Goal: Information Seeking & Learning: Learn about a topic

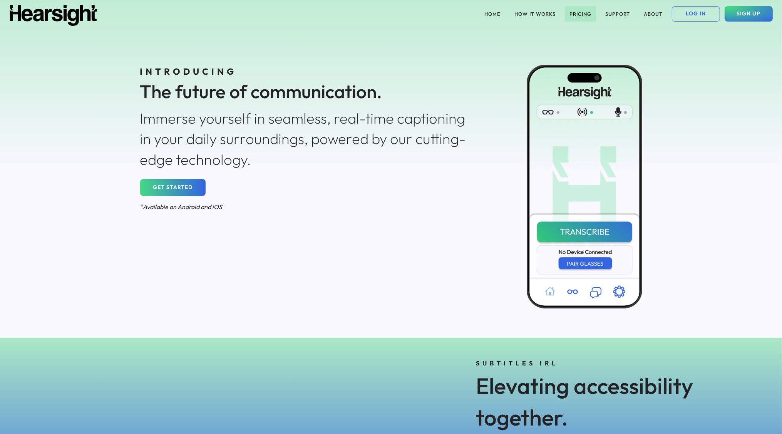
click at [578, 14] on button "PRICING" at bounding box center [580, 13] width 31 height 15
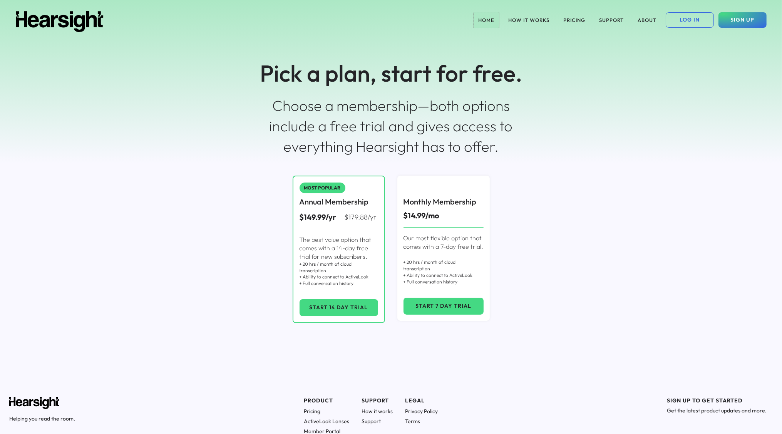
click at [476, 18] on button "HOME" at bounding box center [485, 19] width 25 height 15
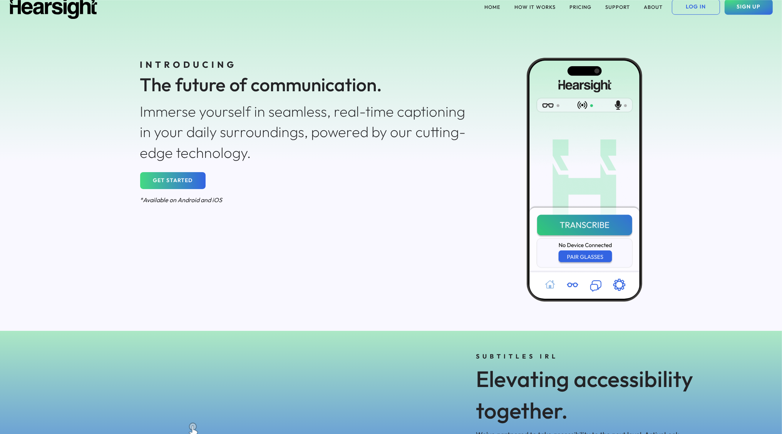
scroll to position [189, 0]
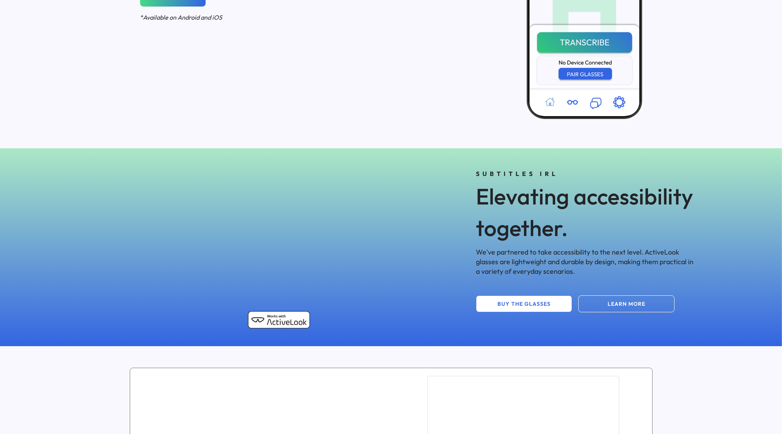
click at [645, 306] on button "LEARN MORE" at bounding box center [626, 303] width 96 height 17
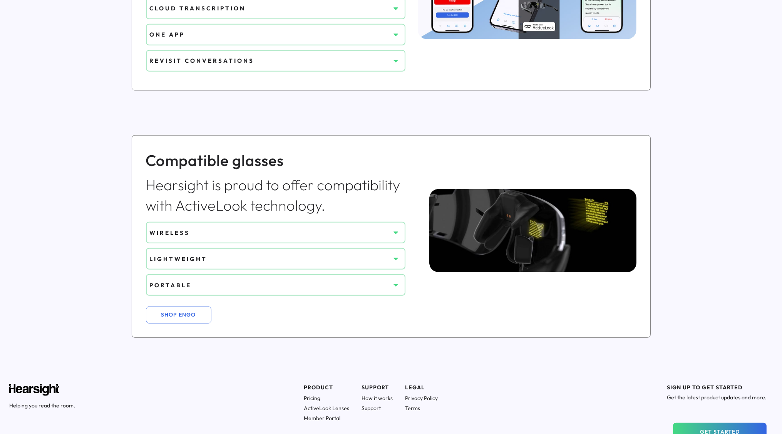
scroll to position [499, 0]
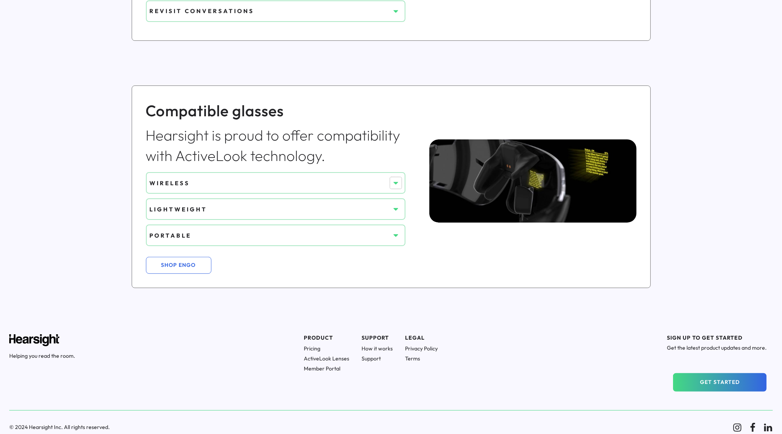
click at [395, 182] on icon at bounding box center [396, 183] width 8 height 8
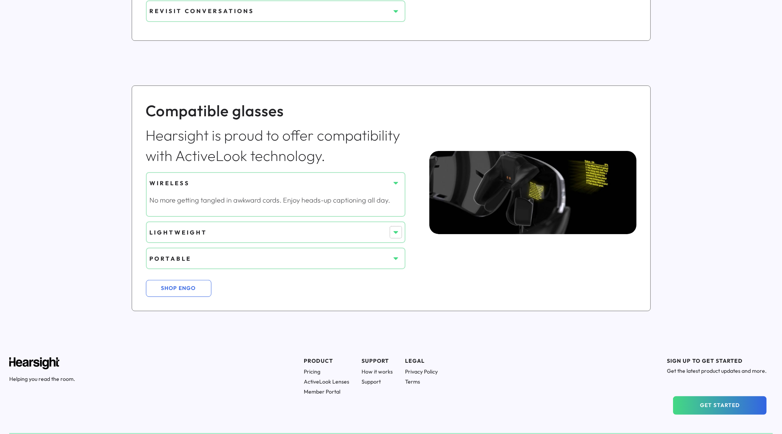
click at [394, 231] on use at bounding box center [395, 232] width 5 height 3
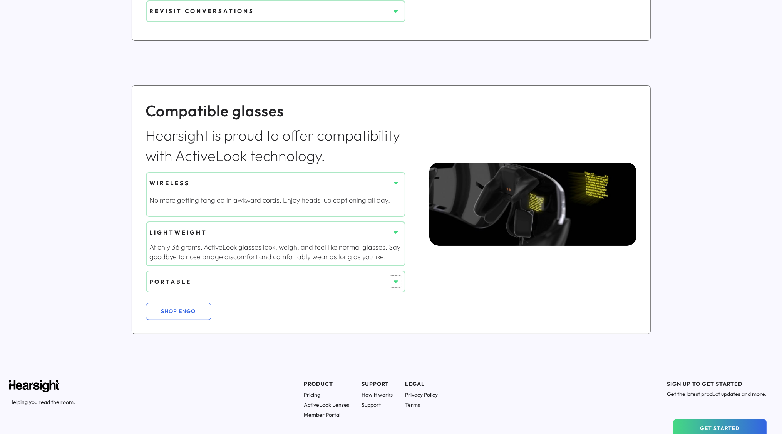
click at [396, 281] on use at bounding box center [395, 282] width 5 height 3
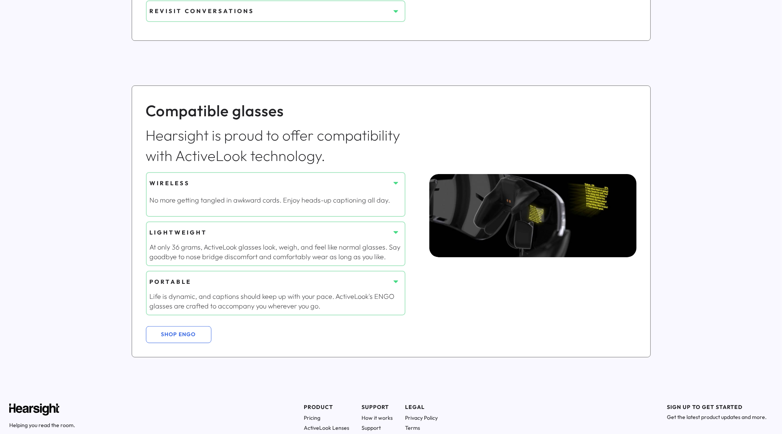
scroll to position [568, 0]
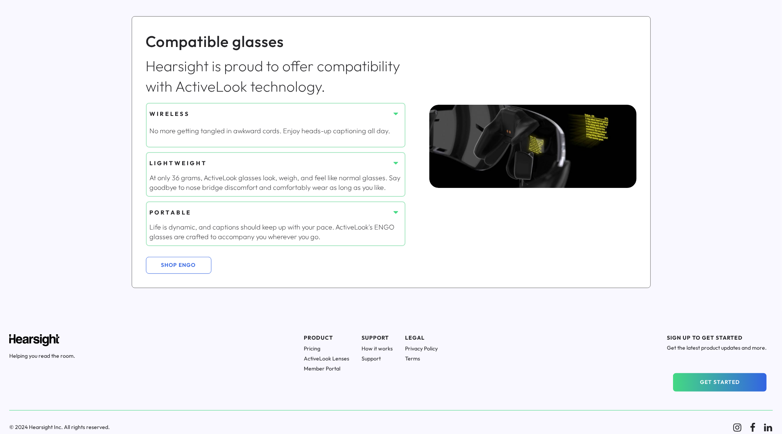
click at [338, 355] on h1 "ActiveLook Lenses" at bounding box center [326, 358] width 45 height 7
